Goal: Find specific page/section: Find specific page/section

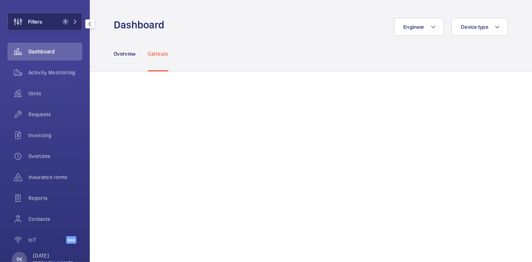
click at [46, 16] on button "Filters 1" at bounding box center [44, 22] width 75 height 18
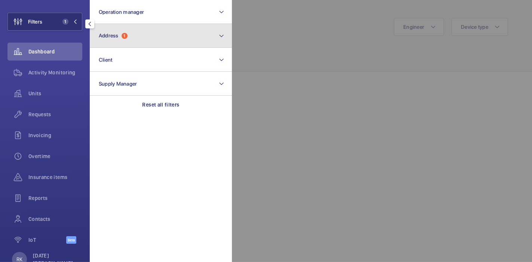
click at [111, 28] on button "Address 1" at bounding box center [161, 36] width 142 height 24
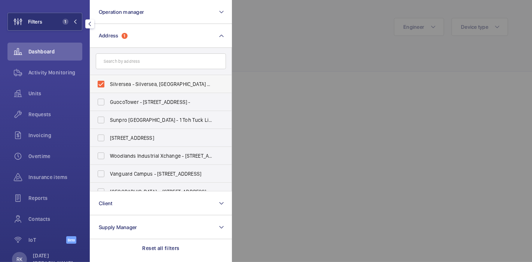
click at [127, 88] on label "Silversea - Silversea, [GEOGRAPHIC_DATA] 449307" at bounding box center [155, 84] width 130 height 18
click at [109, 88] on input "Silversea - Silversea, [GEOGRAPHIC_DATA] 449307" at bounding box center [101, 84] width 15 height 15
checkbox input "false"
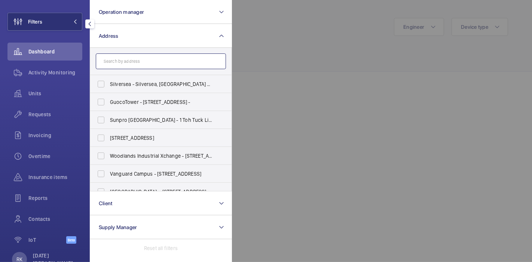
click at [143, 65] on input "text" at bounding box center [161, 62] width 130 height 16
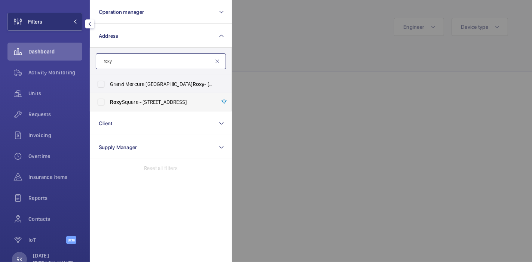
type input "roxy"
click at [135, 100] on span "[GEOGRAPHIC_DATA] - [STREET_ADDRESS]" at bounding box center [161, 101] width 103 height 7
click at [109, 100] on input "[GEOGRAPHIC_DATA] - [STREET_ADDRESS]" at bounding box center [101, 102] width 15 height 15
checkbox input "true"
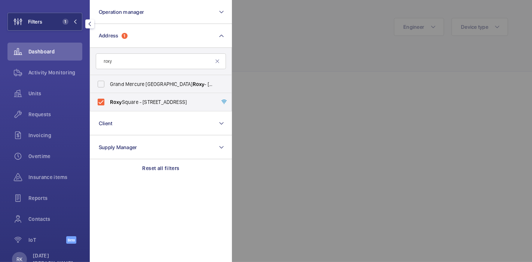
click at [249, 56] on div at bounding box center [498, 131] width 532 height 262
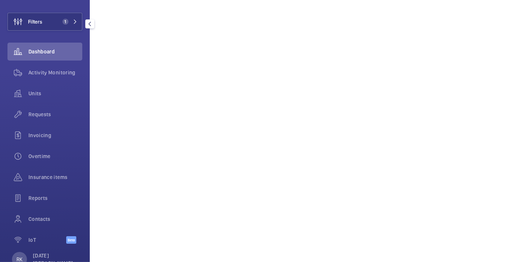
scroll to position [418, 0]
